Goal: Transaction & Acquisition: Obtain resource

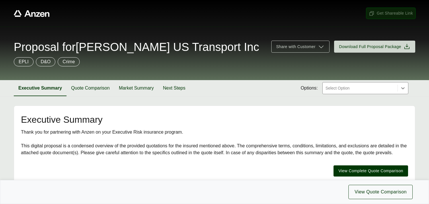
click at [390, 14] on span "Get Shareable Link" at bounding box center [391, 13] width 44 height 6
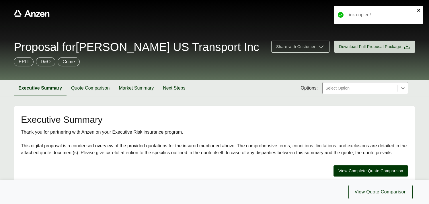
click at [419, 9] on icon "close" at bounding box center [418, 10] width 3 height 3
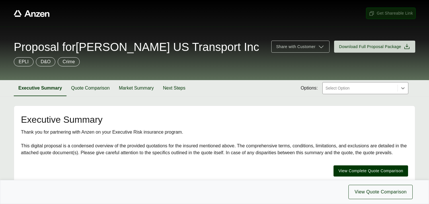
click at [383, 16] on button "Get Shareable Link" at bounding box center [390, 13] width 49 height 11
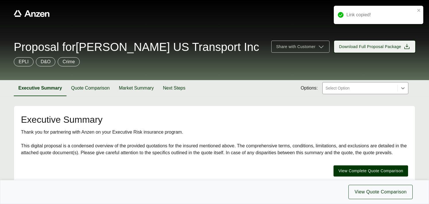
click at [369, 47] on span "Download Full Proposal Package" at bounding box center [370, 47] width 62 height 6
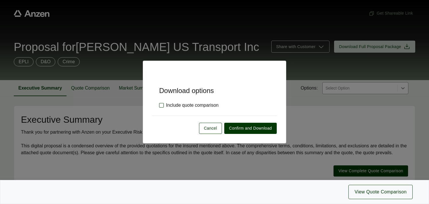
click at [162, 106] on label "Include quote comparison" at bounding box center [188, 105] width 59 height 7
click at [261, 128] on span "Confirm and Download" at bounding box center [250, 129] width 43 height 6
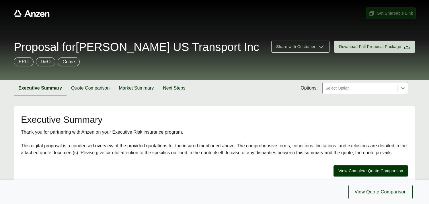
click at [387, 15] on span "Get Shareable Link" at bounding box center [391, 13] width 44 height 6
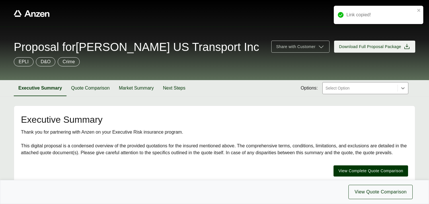
click at [369, 48] on span "Download Full Proposal Package" at bounding box center [370, 47] width 62 height 6
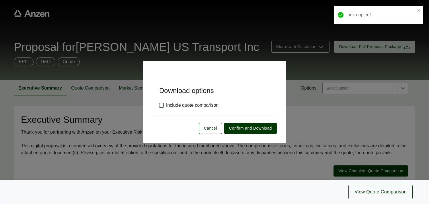
click at [160, 106] on label "Include quote comparison" at bounding box center [188, 105] width 59 height 7
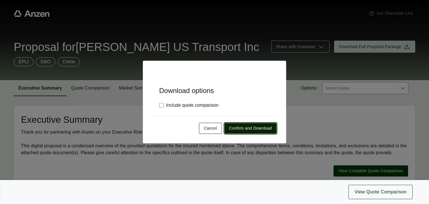
click at [239, 127] on span "Confirm and Download" at bounding box center [250, 129] width 43 height 6
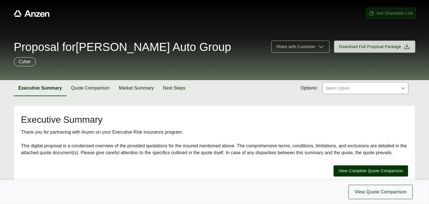
click at [378, 12] on span "Get Shareable Link" at bounding box center [391, 13] width 44 height 6
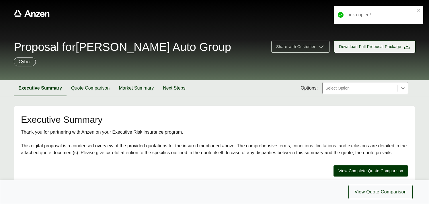
click at [365, 46] on span "Download Full Proposal Package" at bounding box center [370, 47] width 62 height 6
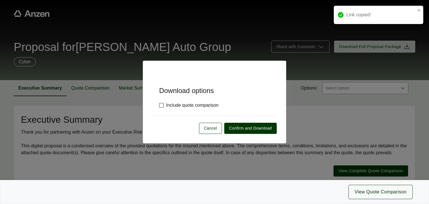
click at [160, 106] on label "Include quote comparison" at bounding box center [188, 105] width 59 height 7
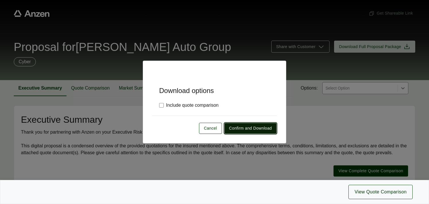
click at [247, 129] on span "Confirm and Download" at bounding box center [250, 129] width 43 height 6
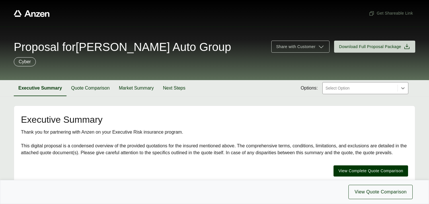
click at [106, 49] on span "Proposal for Tom Masano Auto Group" at bounding box center [122, 46] width 217 height 11
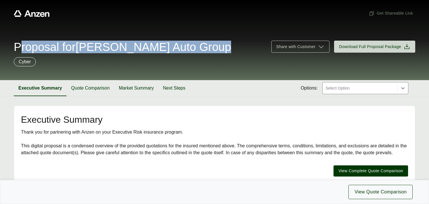
copy span "Proposal for Tom Masano Auto Group"
